Goal: Information Seeking & Learning: Learn about a topic

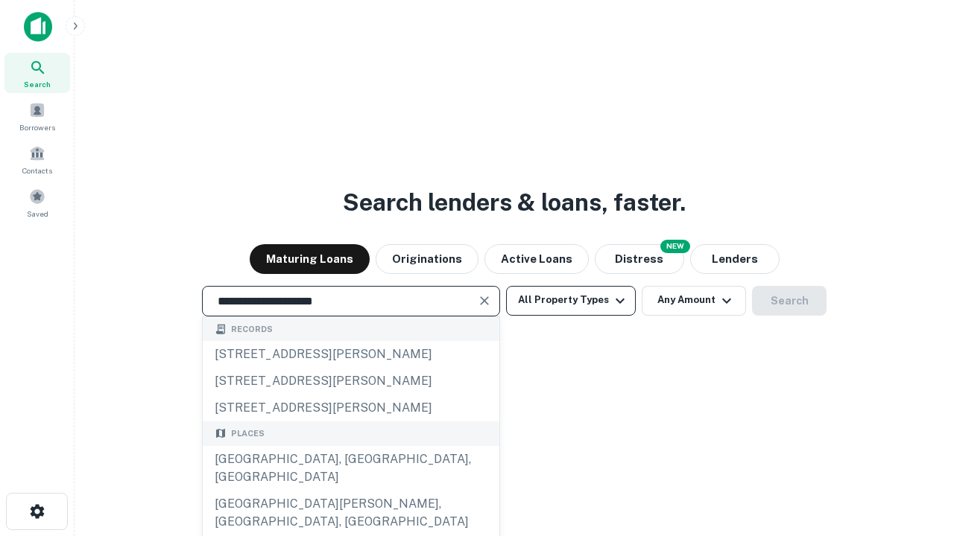
click at [350, 491] on div "[GEOGRAPHIC_DATA], [GEOGRAPHIC_DATA], [GEOGRAPHIC_DATA]" at bounding box center [351, 468] width 297 height 45
click at [571, 300] on button "All Property Types" at bounding box center [571, 301] width 130 height 30
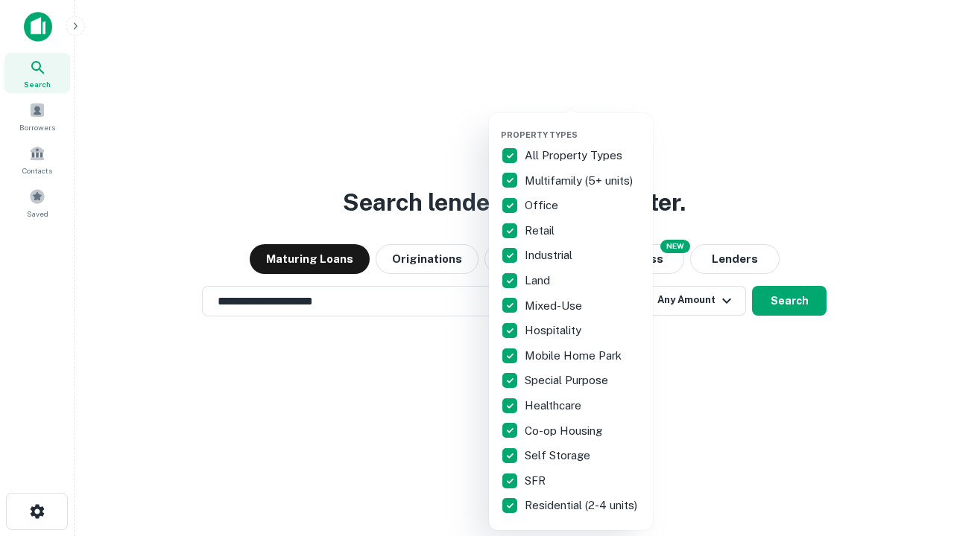
type input "**********"
click at [583, 125] on button "button" at bounding box center [583, 125] width 164 height 1
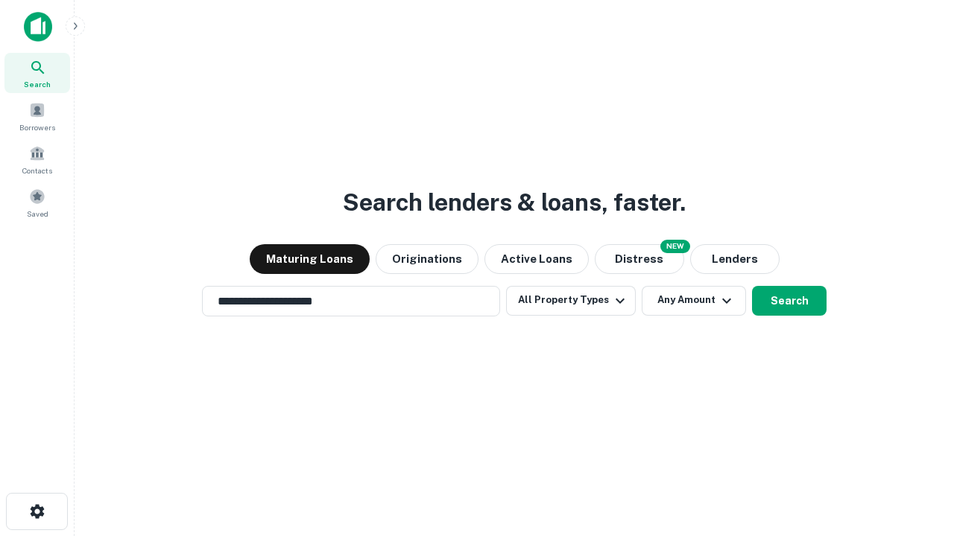
scroll to position [23, 0]
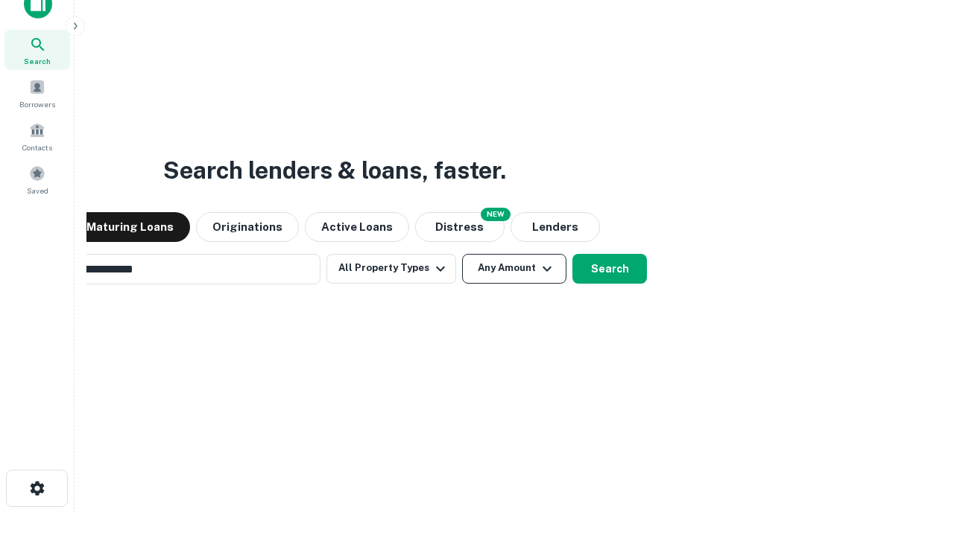
click at [462, 254] on button "Any Amount" at bounding box center [514, 269] width 104 height 30
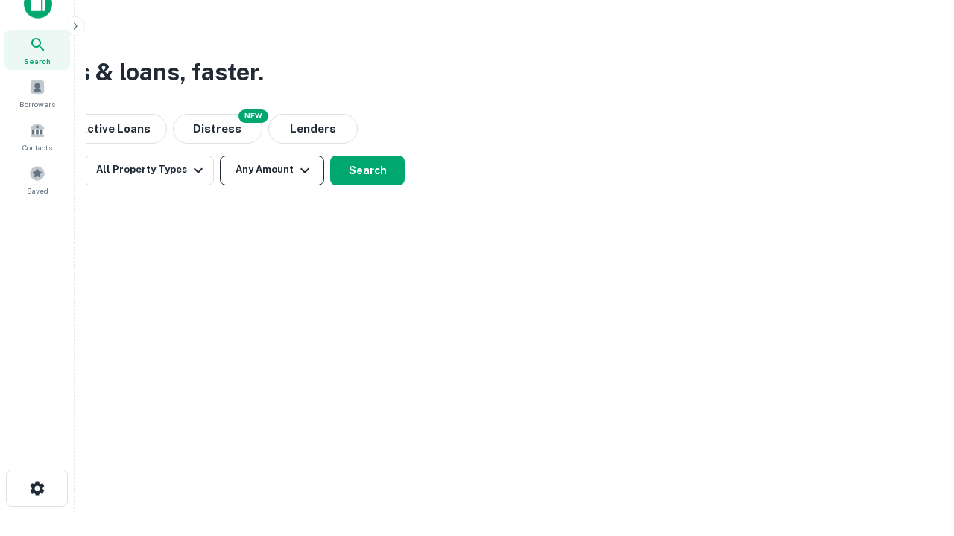
scroll to position [24, 0]
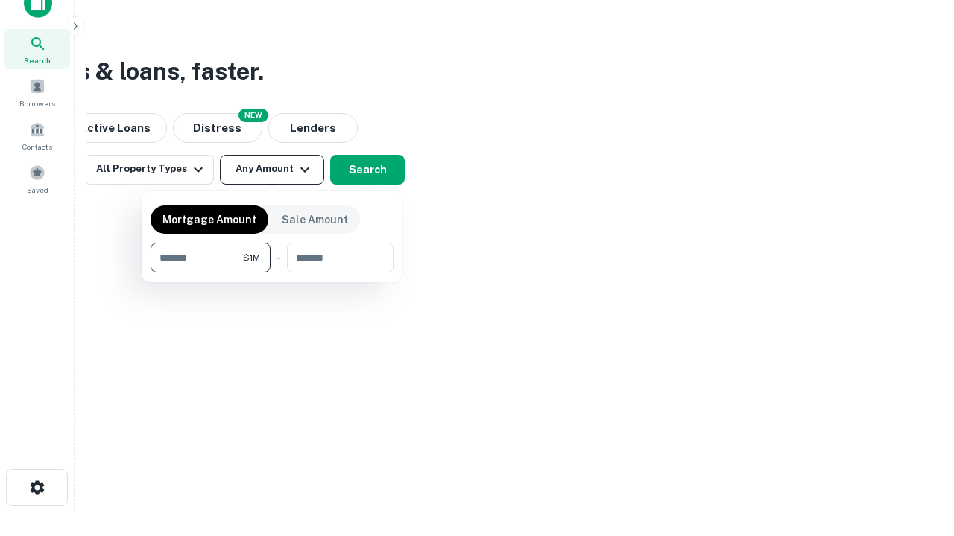
type input "*******"
click at [272, 273] on button "button" at bounding box center [271, 273] width 243 height 1
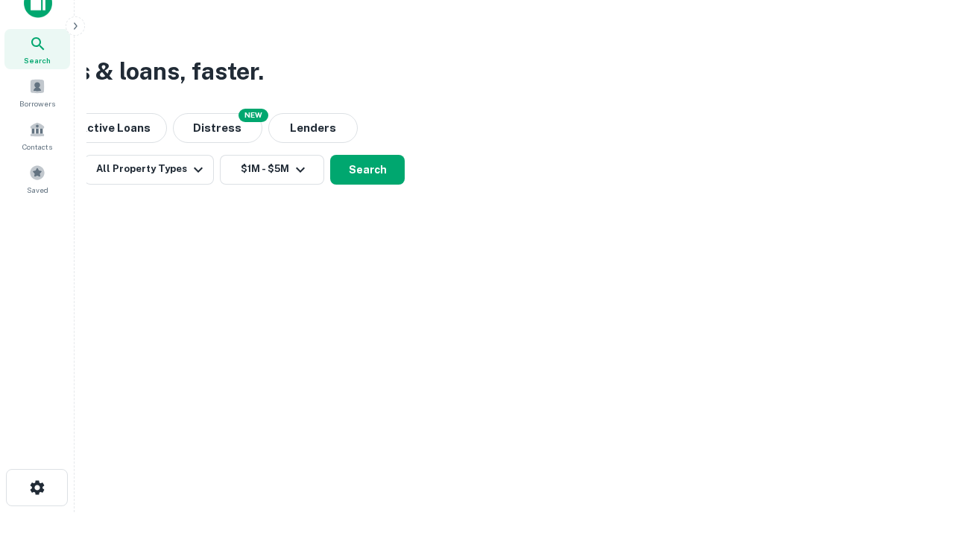
scroll to position [23, 0]
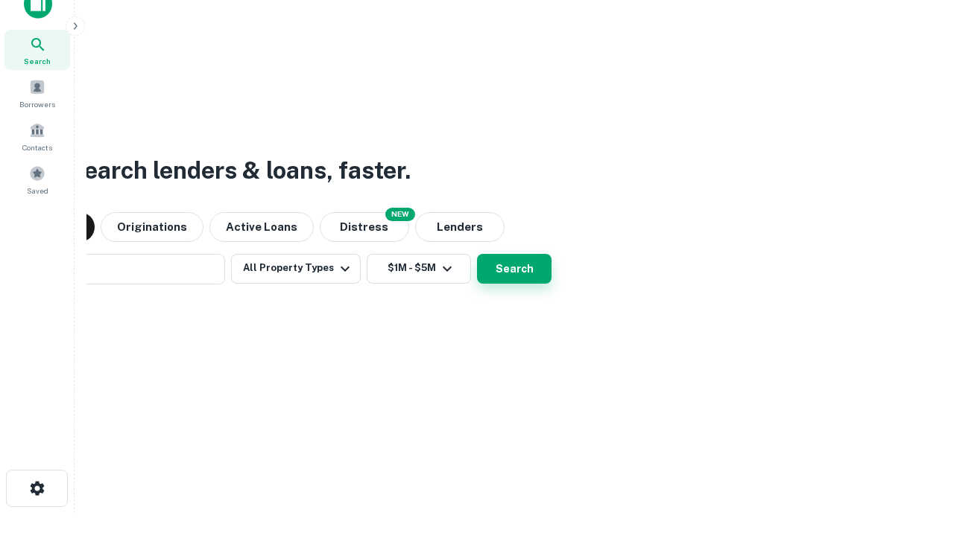
click at [477, 254] on button "Search" at bounding box center [514, 269] width 74 height 30
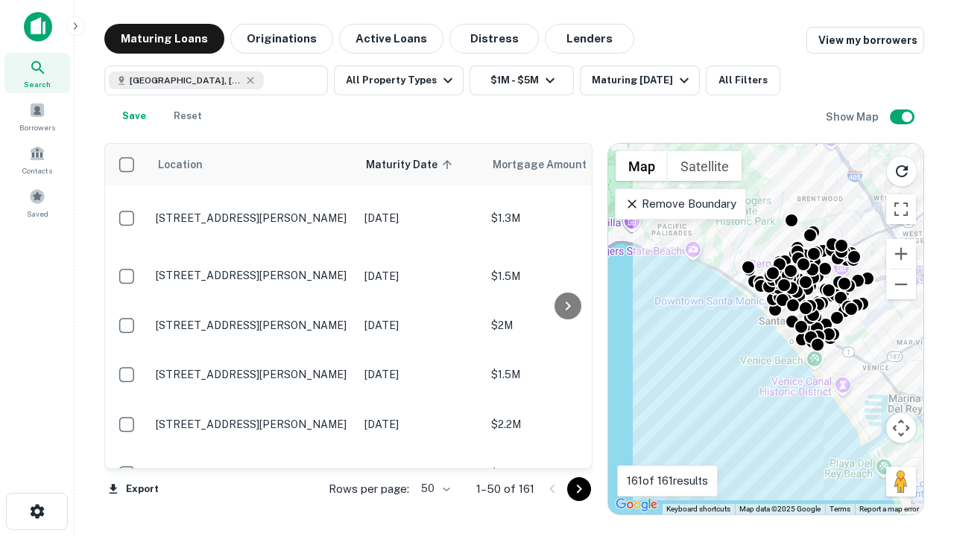
click at [433, 489] on body "Search Borrowers Contacts Saved Maturing Loans Originations Active Loans Distre…" at bounding box center [477, 268] width 954 height 536
click at [434, 451] on li "25" at bounding box center [433, 451] width 43 height 27
